Goal: Navigation & Orientation: Understand site structure

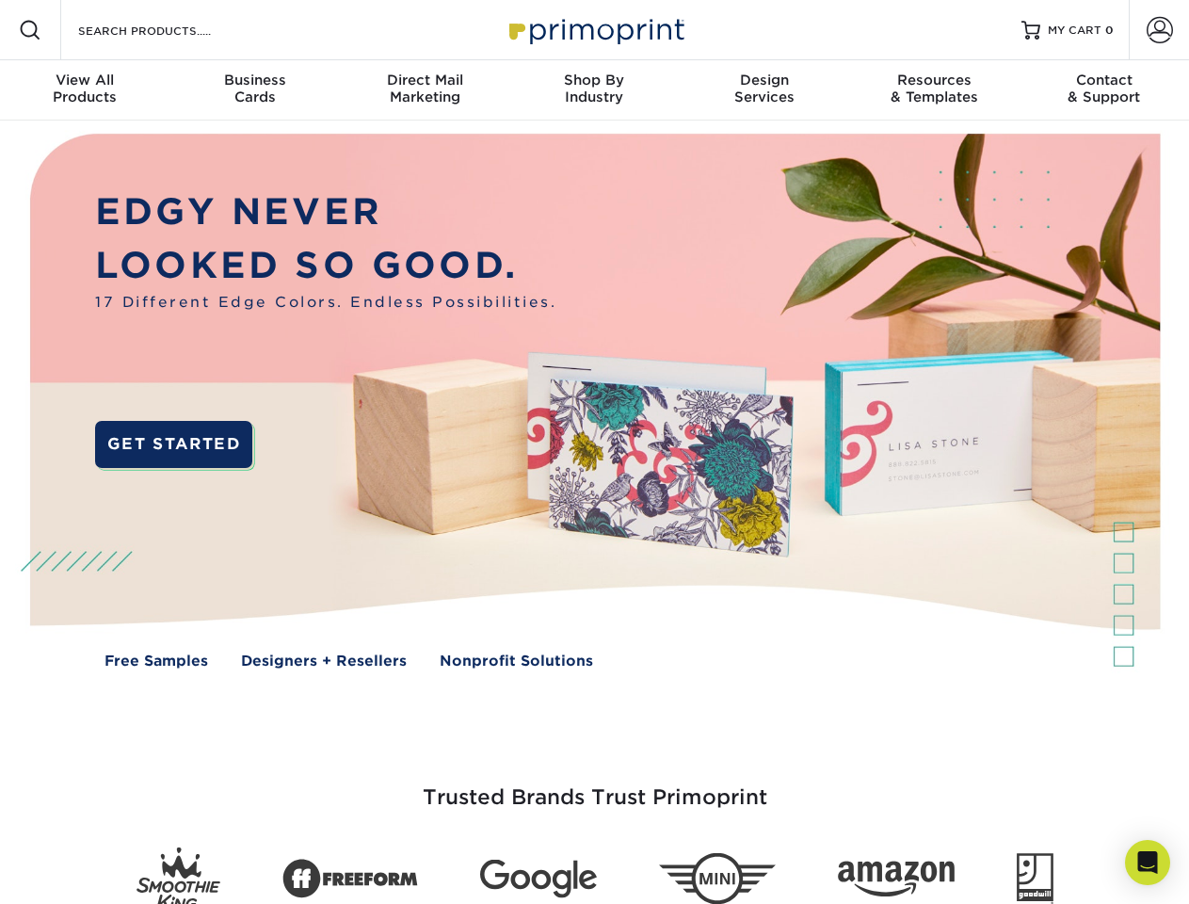
click at [594, 452] on img at bounding box center [594, 414] width 1177 height 588
click at [30, 30] on span at bounding box center [30, 30] width 23 height 23
click at [1159, 30] on span at bounding box center [1159, 30] width 26 height 26
click at [85, 90] on div "View All Products" at bounding box center [84, 89] width 169 height 34
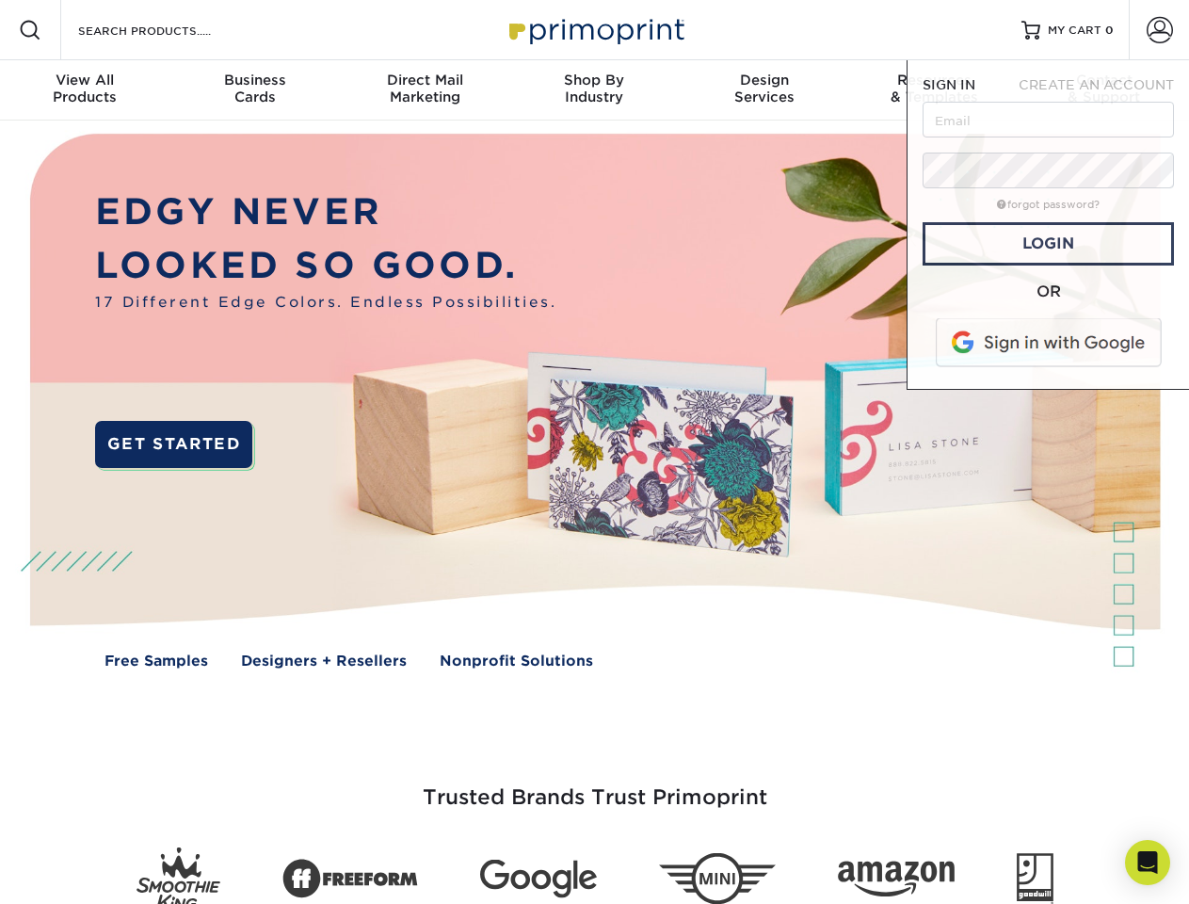
click at [254, 90] on div "Business Cards" at bounding box center [253, 89] width 169 height 34
click at [424, 90] on div "Direct Mail Marketing" at bounding box center [424, 89] width 169 height 34
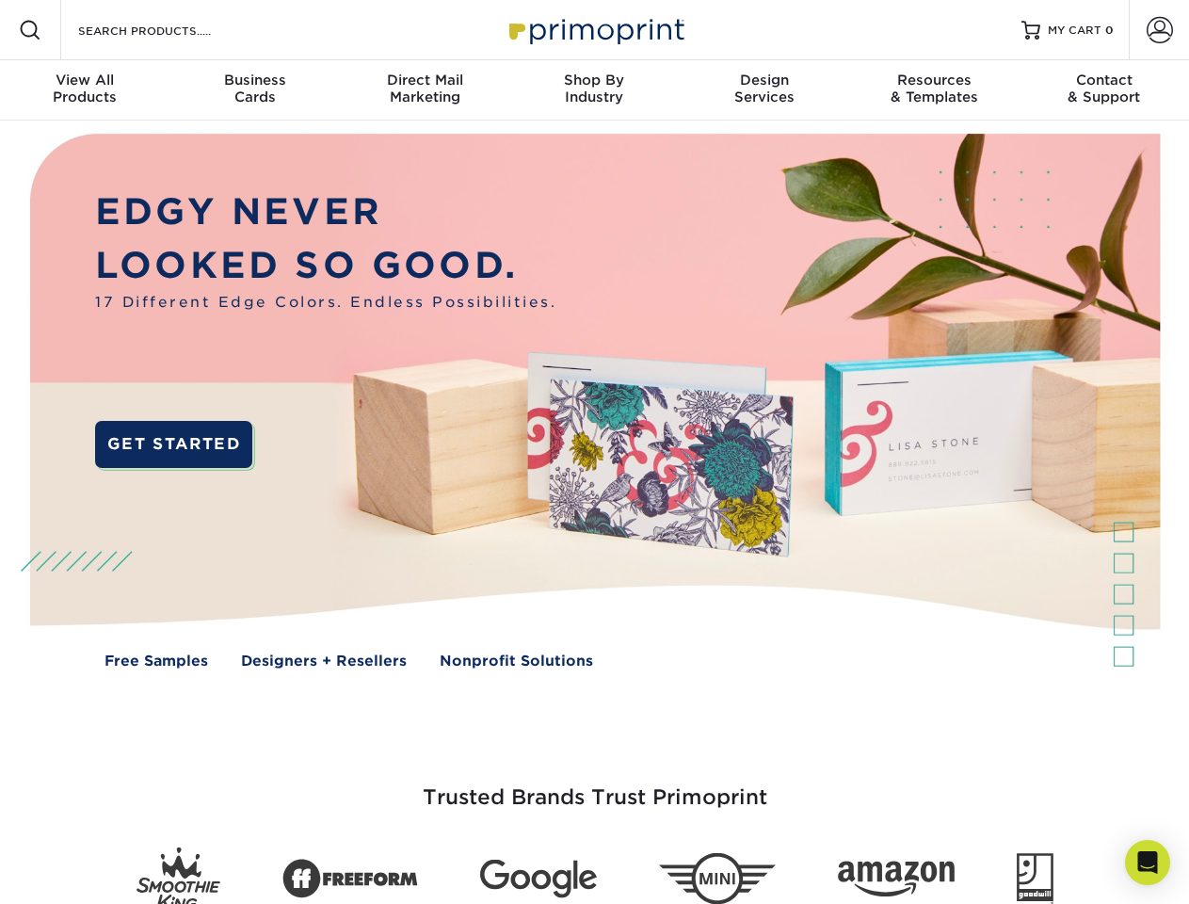
click at [594, 90] on div "Shop By Industry" at bounding box center [593, 89] width 169 height 34
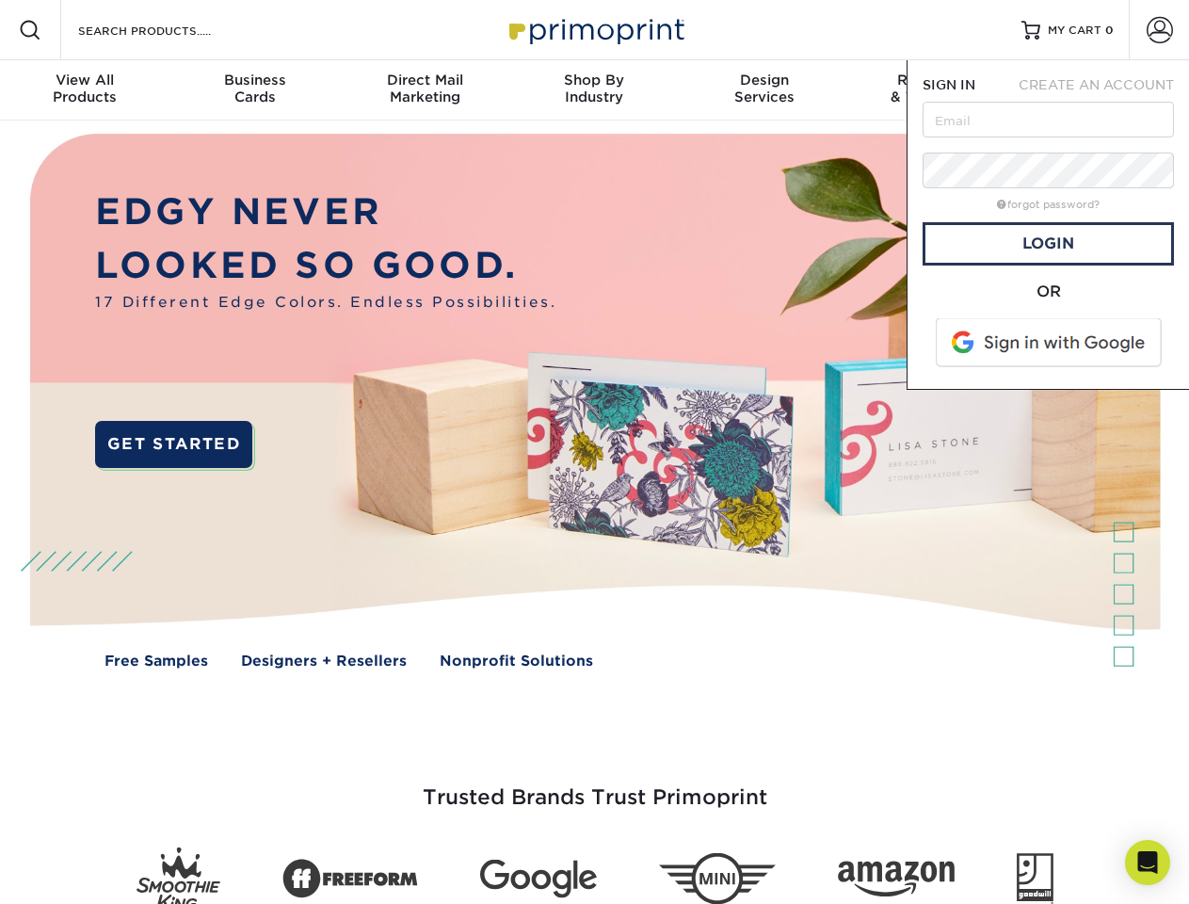
click at [764, 90] on div "Design Services" at bounding box center [764, 89] width 169 height 34
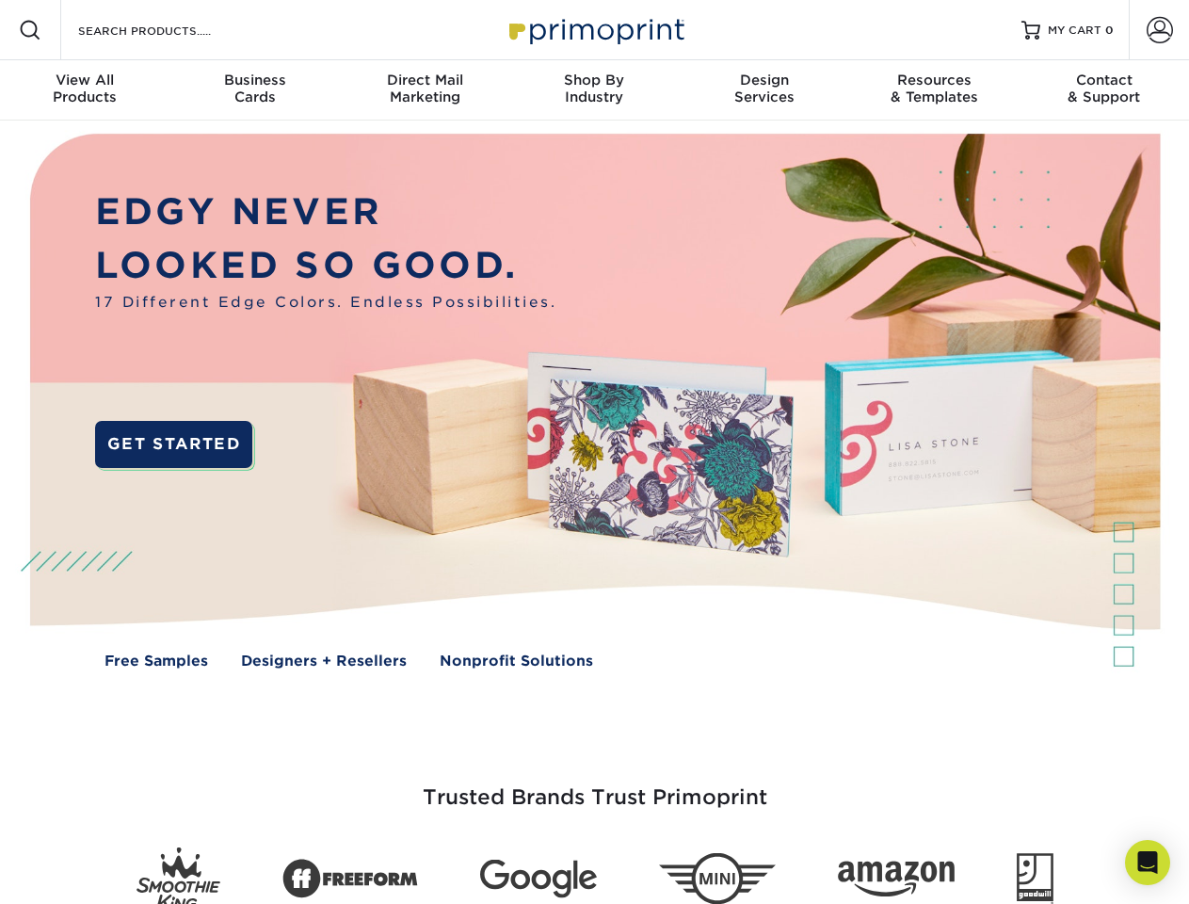
click at [934, 90] on span "SIGN IN" at bounding box center [948, 84] width 53 height 15
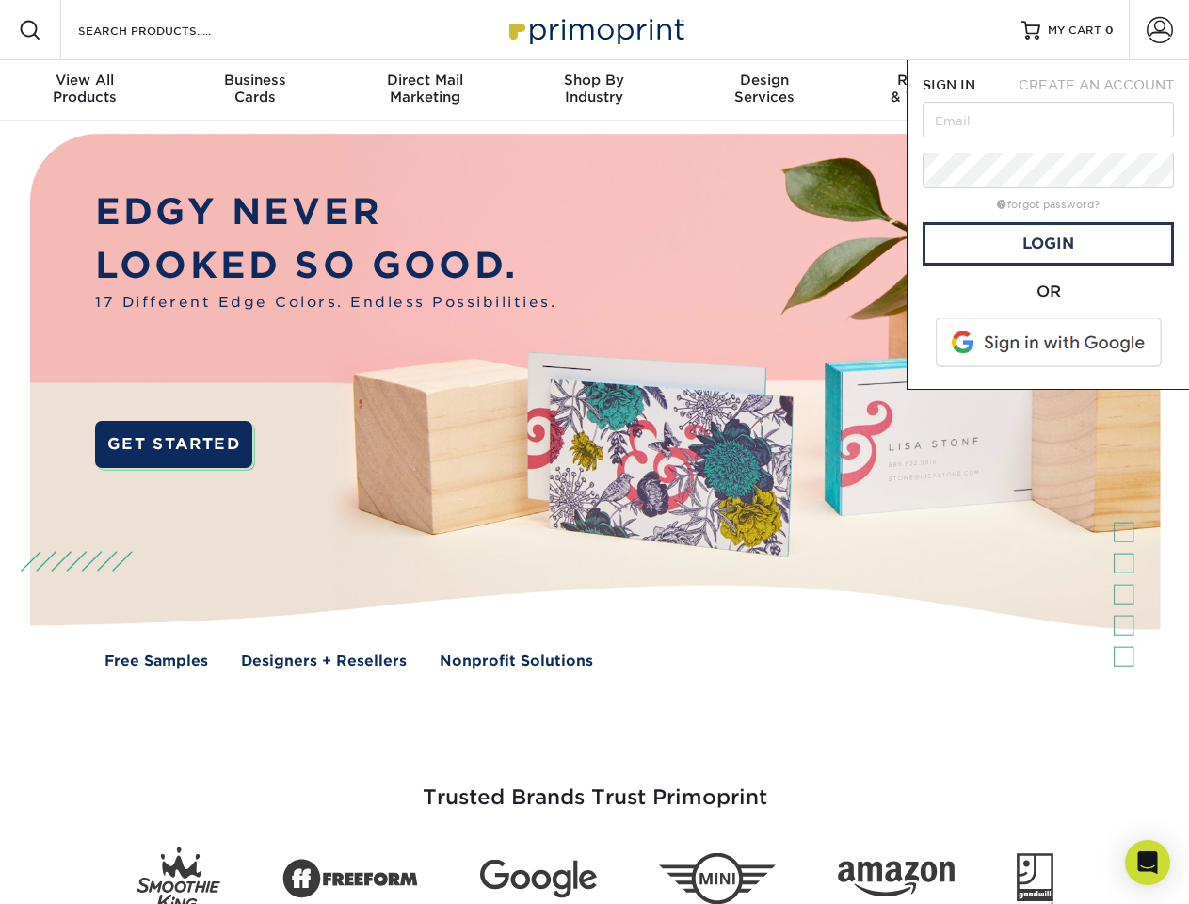
click at [1104, 90] on span "CREATE AN ACCOUNT" at bounding box center [1095, 84] width 155 height 15
